Goal: Navigation & Orientation: Find specific page/section

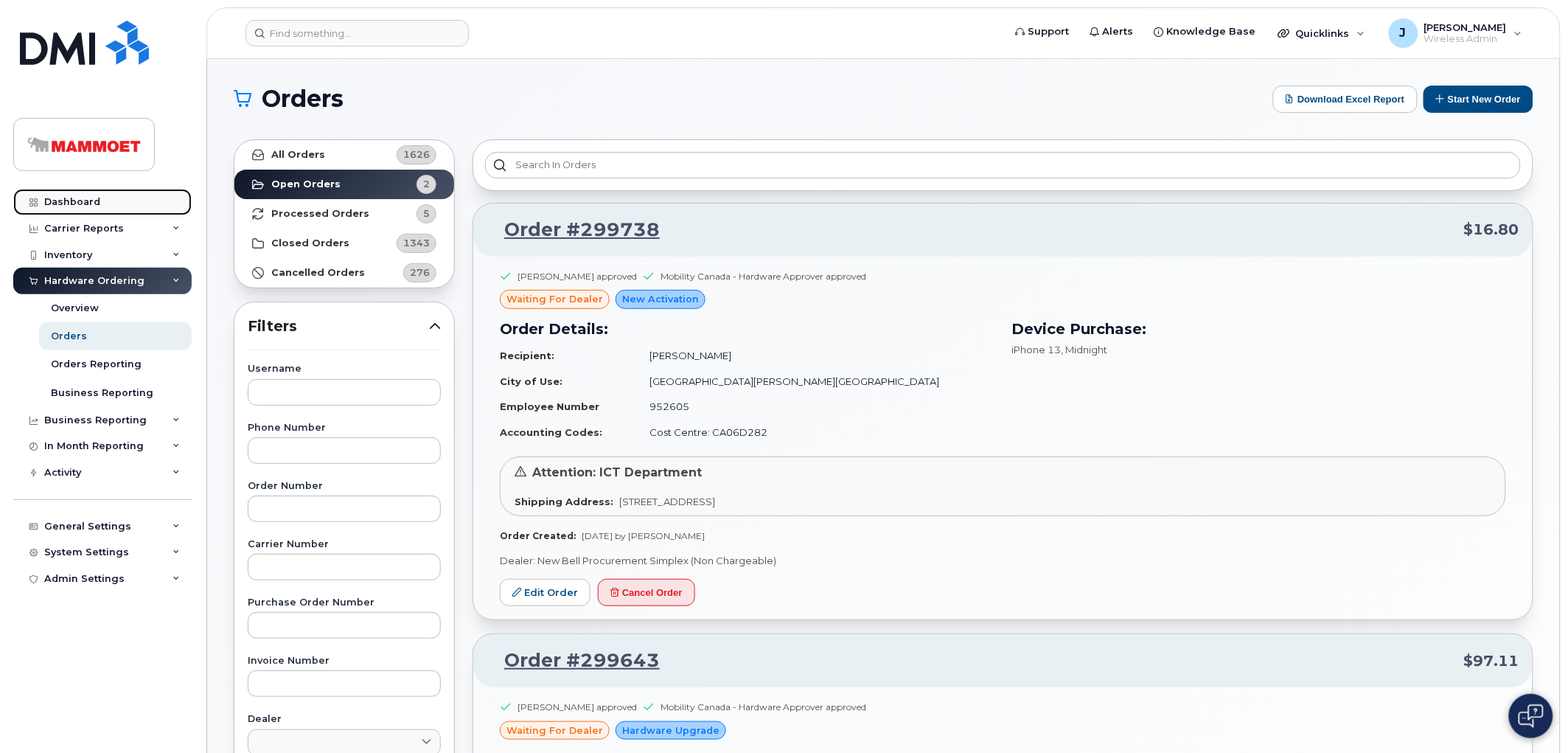
click at [77, 203] on div "Dashboard" at bounding box center [72, 202] width 56 height 12
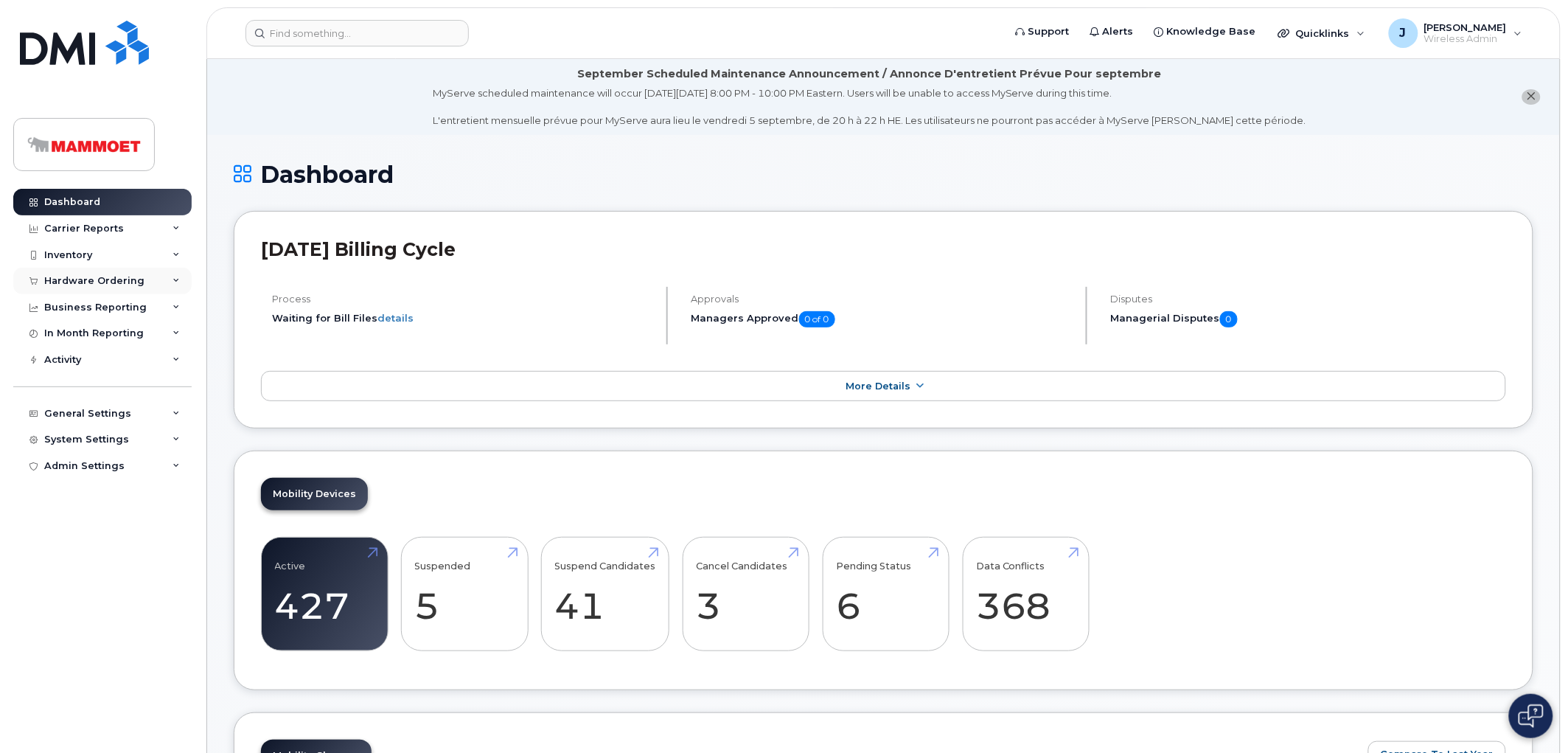
click at [88, 272] on div "Hardware Ordering" at bounding box center [102, 281] width 179 height 27
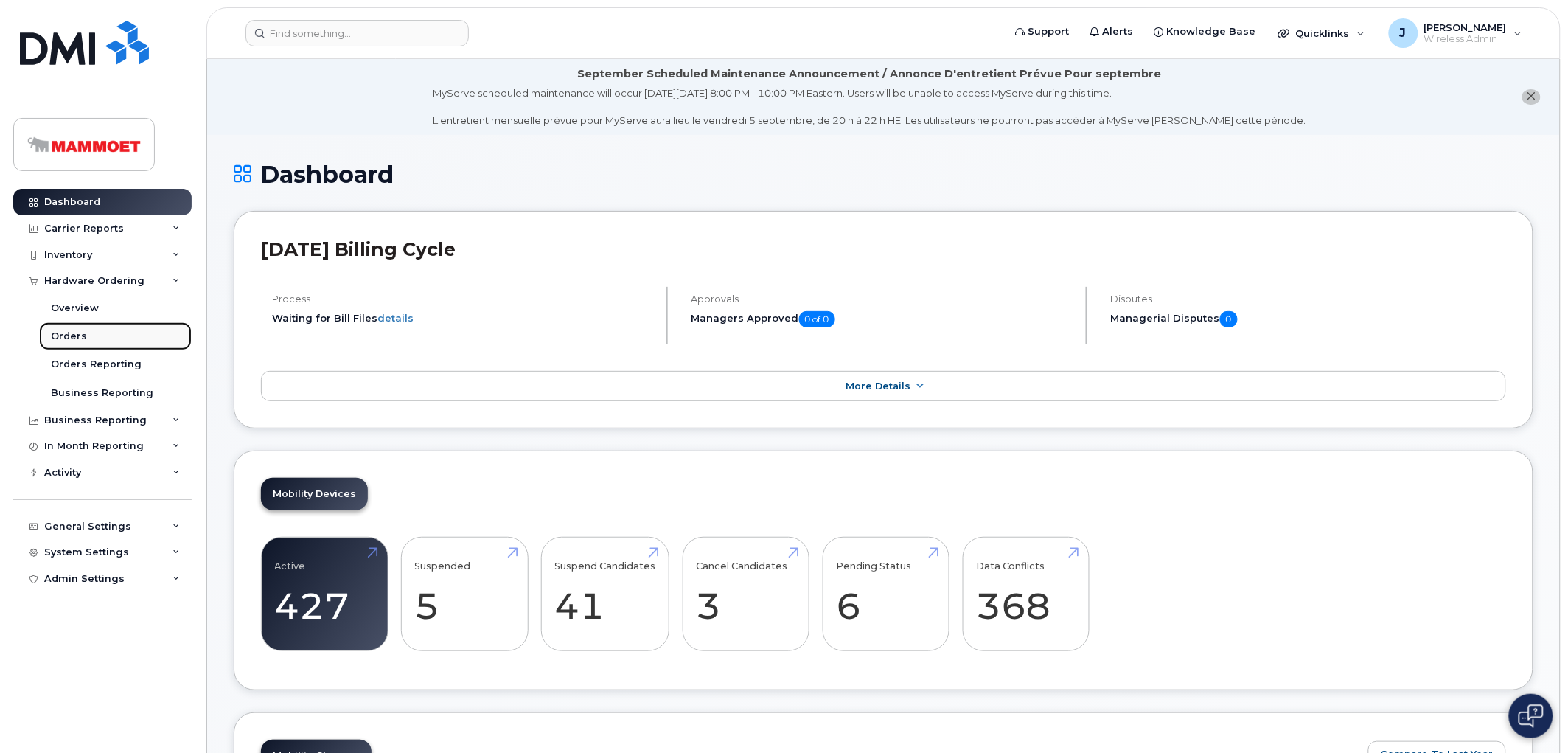
click at [72, 333] on div "Orders" at bounding box center [68, 336] width 36 height 13
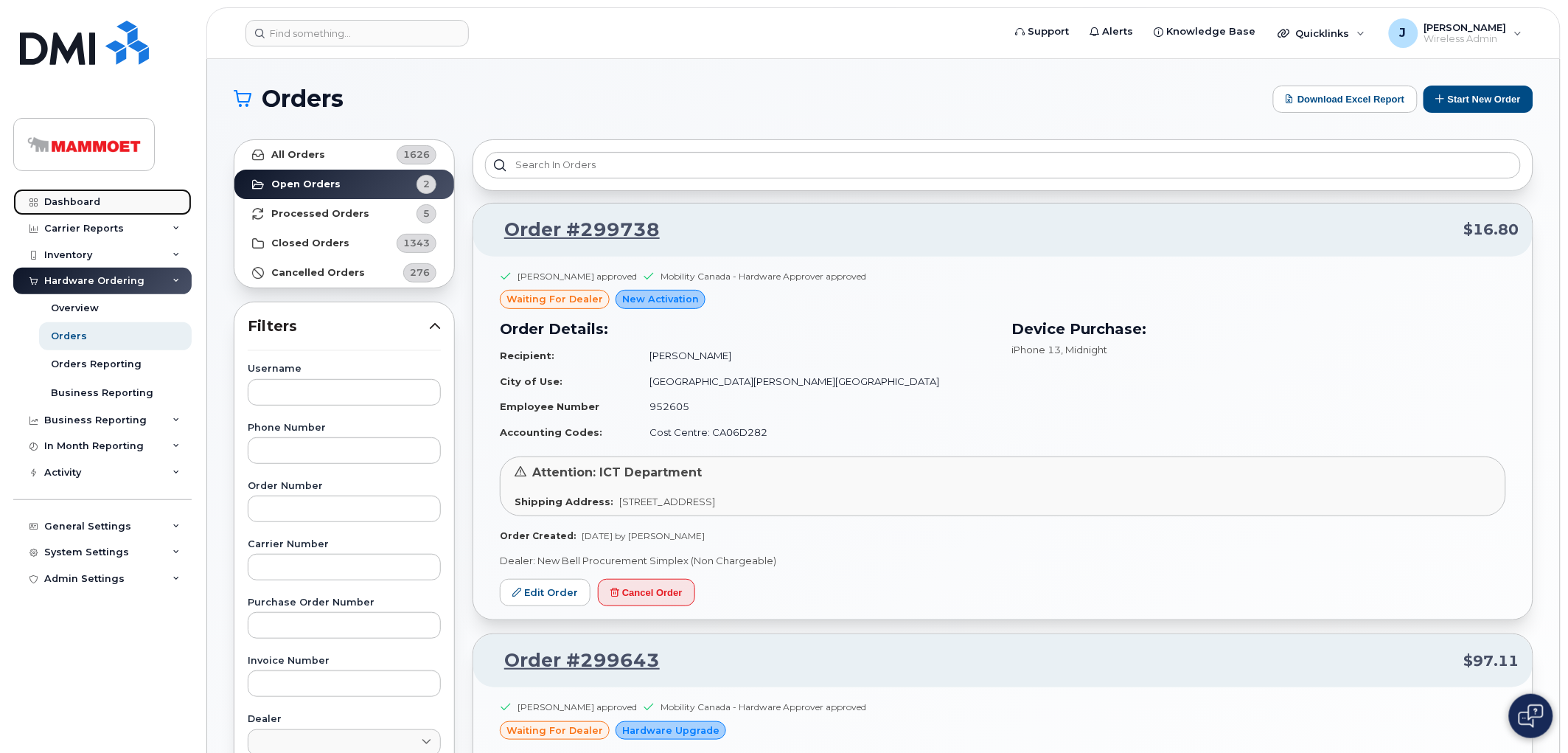
click at [72, 197] on div "Dashboard" at bounding box center [72, 202] width 56 height 12
